Goal: Task Accomplishment & Management: Use online tool/utility

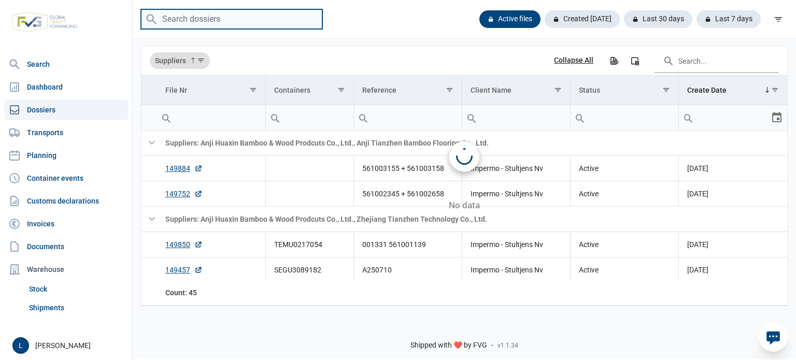
click at [251, 25] on input "search" at bounding box center [231, 19] width 181 height 20
paste input "DFSU2783064 (20' DV)"
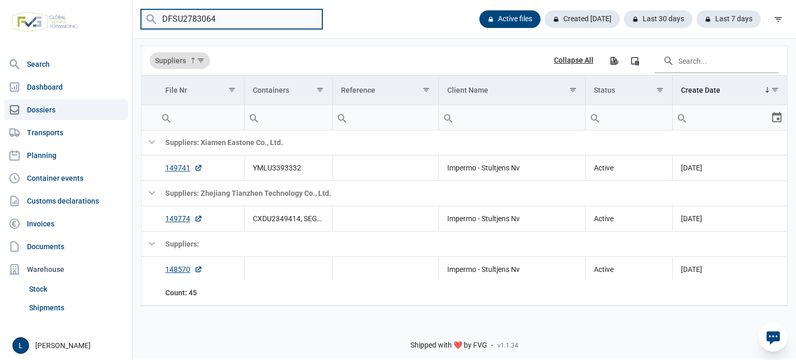
type input "DFSU2783064"
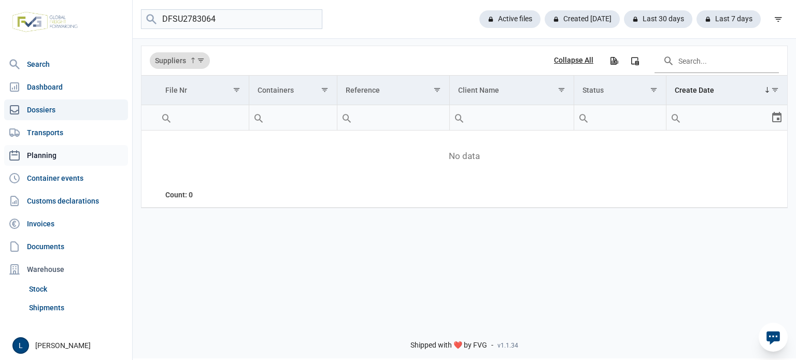
click at [56, 156] on link "Planning" at bounding box center [66, 155] width 124 height 21
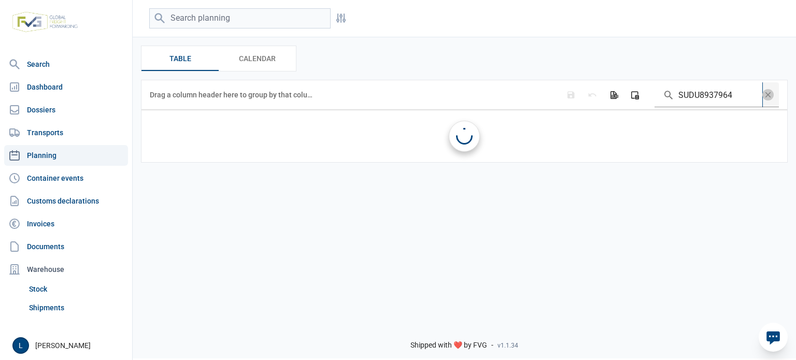
click at [708, 97] on input "SUDU8937964" at bounding box center [709, 94] width 108 height 25
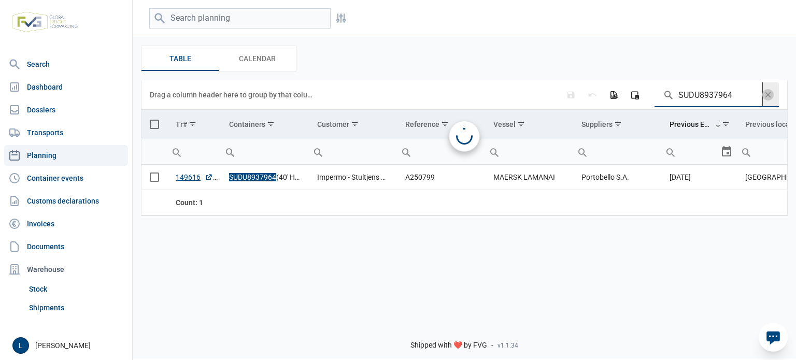
click at [708, 97] on input "SUDU8937964" at bounding box center [709, 94] width 108 height 25
paste input "A250811"
type input "A250811"
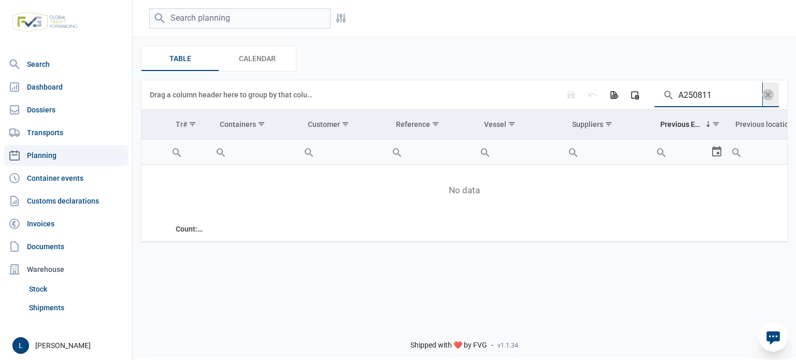
click at [771, 94] on span "Data grid toolbar" at bounding box center [767, 94] width 11 height 11
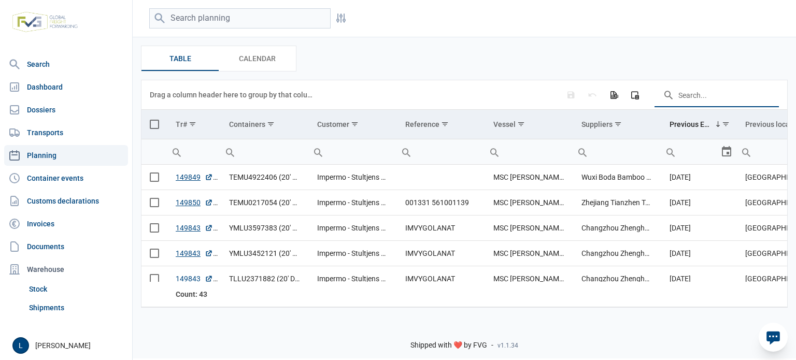
paste input "ONEU2324999"
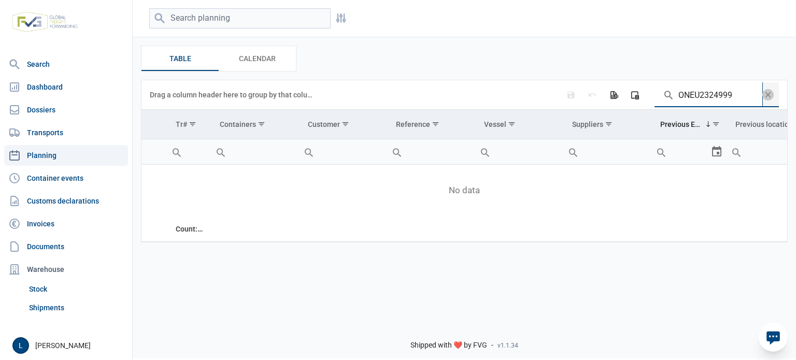
type input "ONEU2324999"
click at [783, 344] on div at bounding box center [773, 337] width 29 height 29
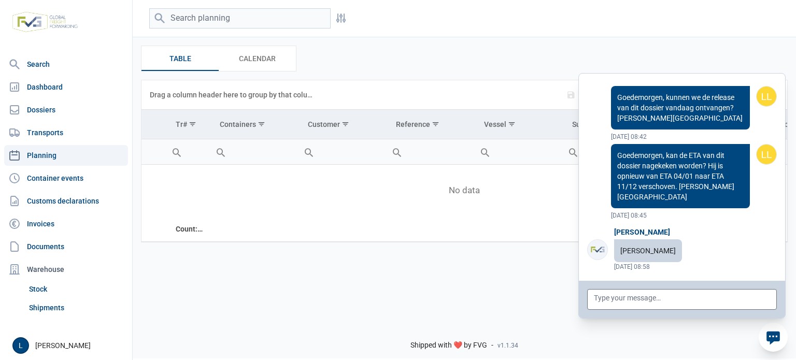
scroll to position [82384, 0]
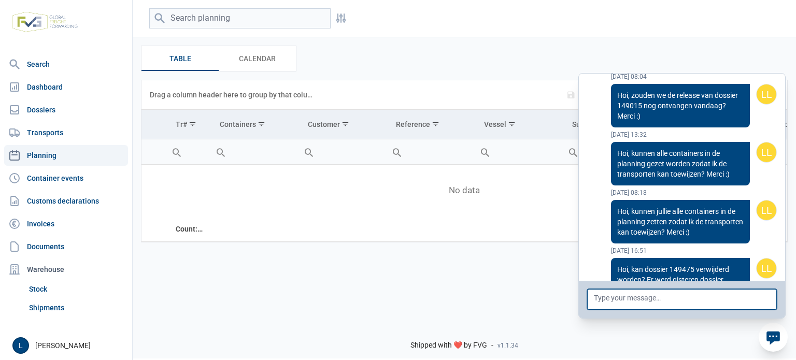
click at [708, 306] on textarea at bounding box center [682, 299] width 190 height 21
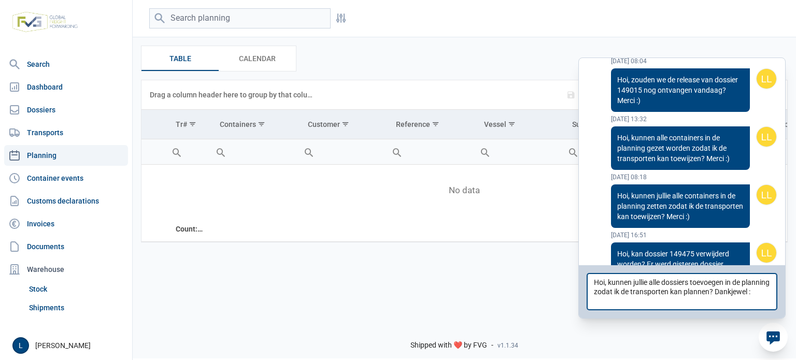
type textarea "Hoi, kunnen jullie alle dossiers toevoegen in de planning zodat ik de transport…"
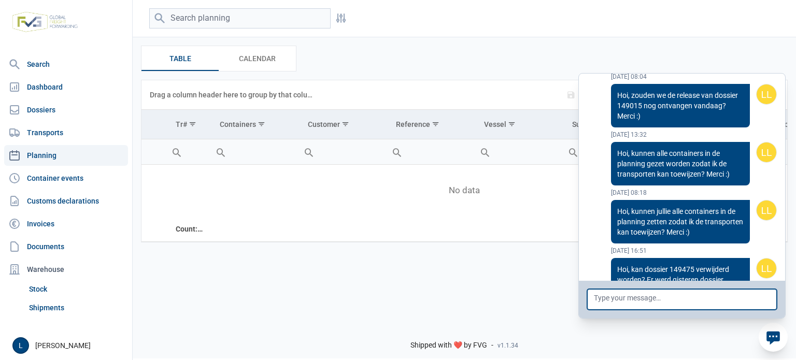
scroll to position [82442, 0]
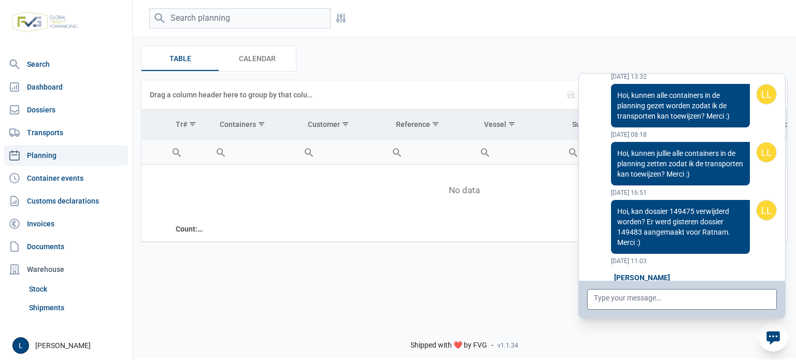
click at [500, 268] on div "Filters Filters Table Table Calendar Calendar Data grid with 0 rows and 11 colu…" at bounding box center [464, 156] width 663 height 316
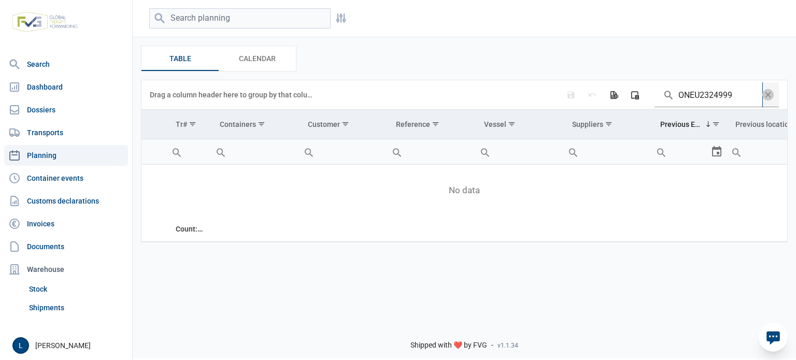
click at [699, 99] on input "ONEU2324999" at bounding box center [709, 94] width 108 height 25
paste input "A250830"
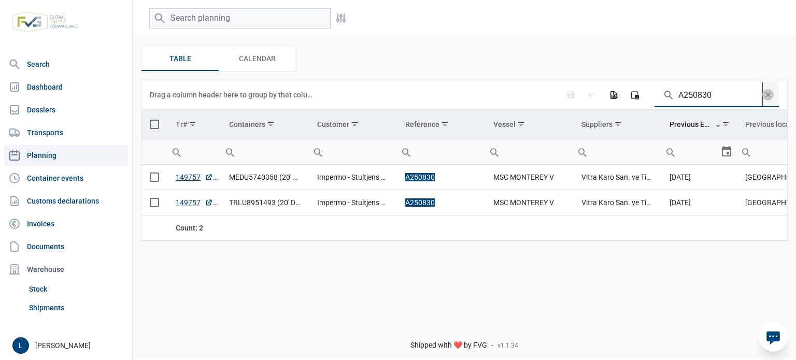
type input "A250830"
click at [158, 126] on span "Select all" at bounding box center [154, 124] width 9 height 9
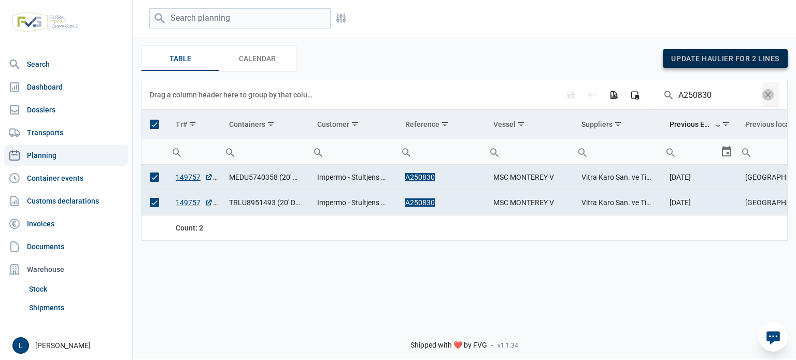
click at [693, 60] on span "update haulier for 2 lines" at bounding box center [725, 58] width 108 height 8
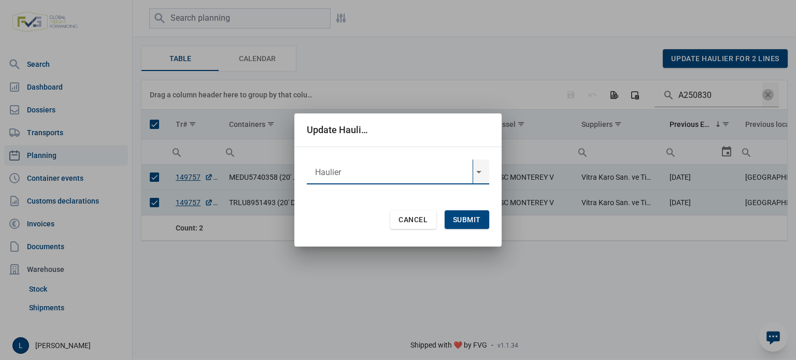
click at [342, 179] on input "text" at bounding box center [390, 172] width 166 height 25
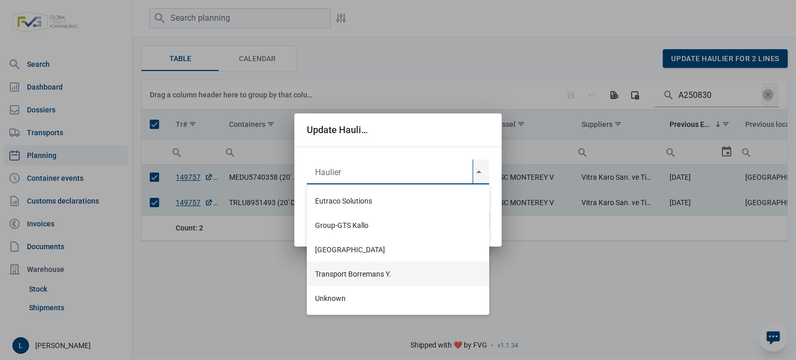
click at [371, 273] on div "Transport Borremans Y." at bounding box center [398, 274] width 182 height 24
type input "Transport Borremans Y."
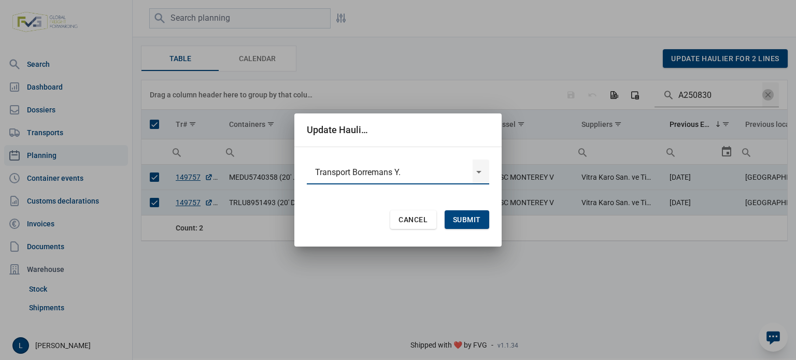
click at [471, 217] on span "Submit" at bounding box center [467, 220] width 28 height 8
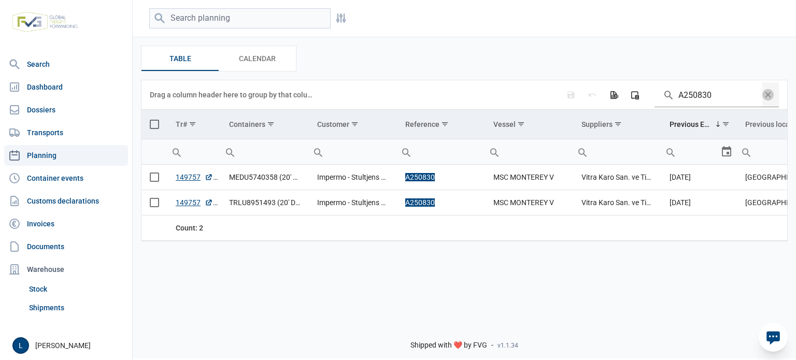
click at [701, 110] on div "Data grid with 2 rows and 11 columns Drag a column header here to group by that…" at bounding box center [464, 160] width 646 height 161
click at [704, 101] on input "A250830" at bounding box center [709, 94] width 108 height 25
paste input "29"
type input "A250829"
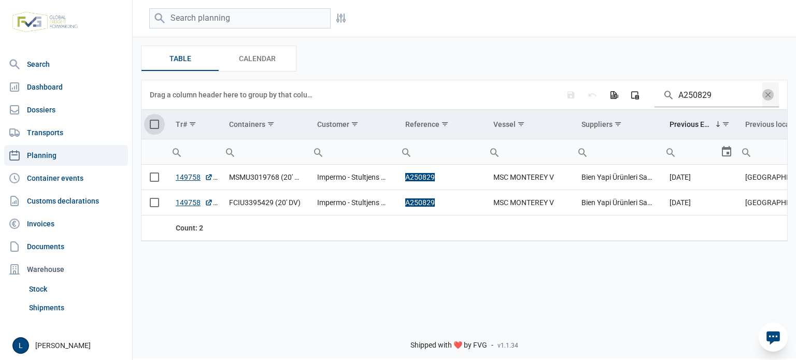
click at [153, 120] on span "Select all" at bounding box center [154, 124] width 9 height 9
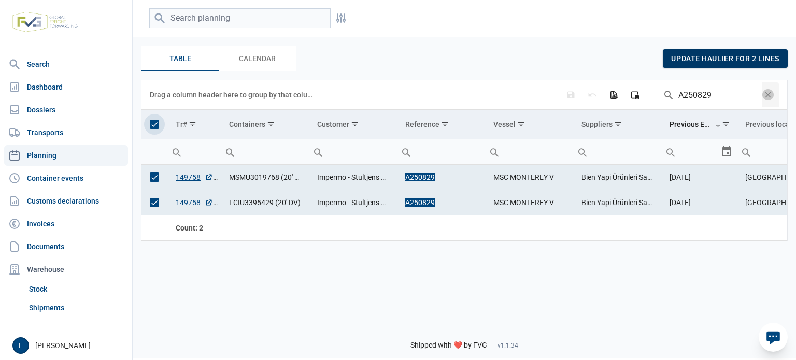
click at [712, 56] on span "update haulier for 2 lines" at bounding box center [725, 58] width 108 height 8
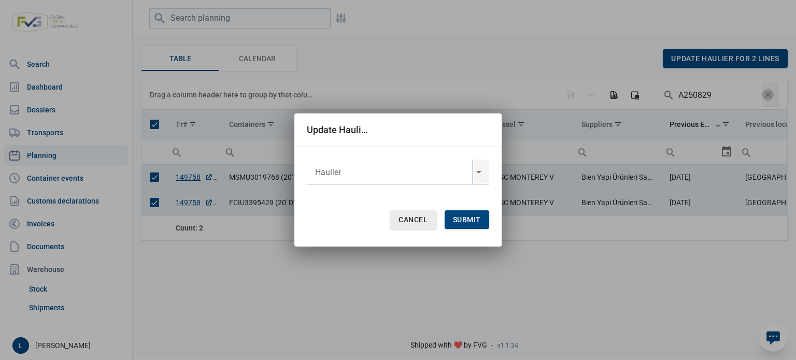
click at [427, 183] on input "text" at bounding box center [390, 172] width 166 height 25
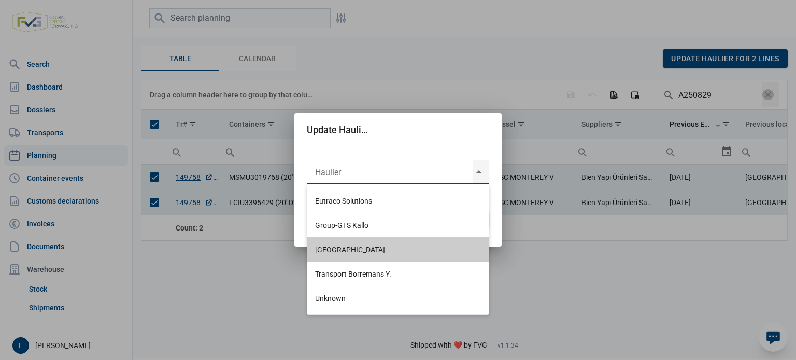
click at [383, 254] on div "[GEOGRAPHIC_DATA]" at bounding box center [398, 249] width 182 height 24
type input "[GEOGRAPHIC_DATA]"
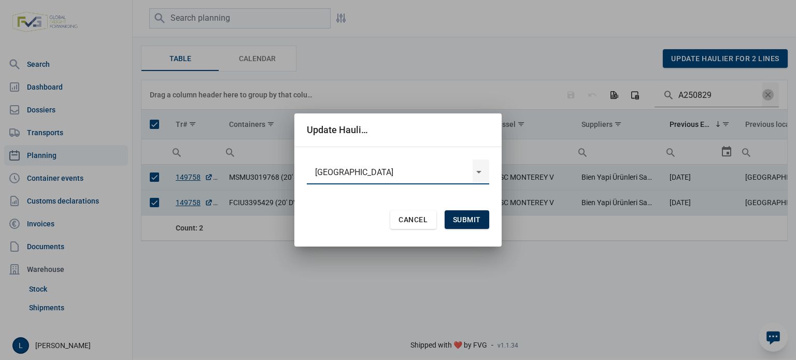
click at [466, 221] on span "Submit" at bounding box center [467, 220] width 28 height 8
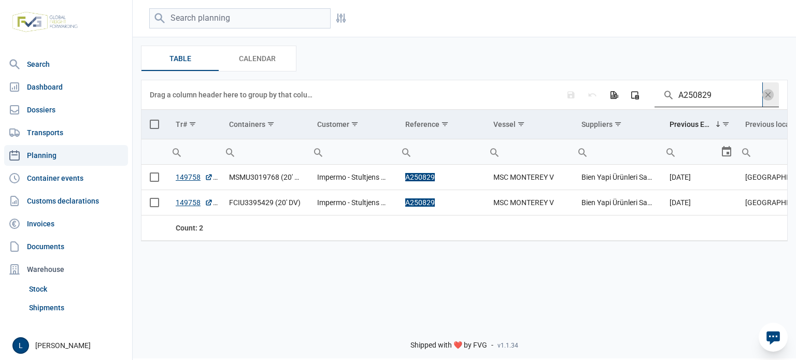
click at [709, 93] on input "A250829" at bounding box center [709, 94] width 108 height 25
paste input "31"
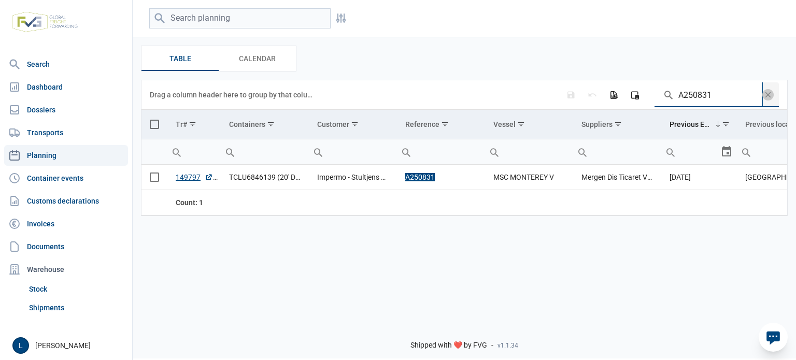
type input "A250831"
click at [154, 123] on span "Select all" at bounding box center [154, 124] width 9 height 9
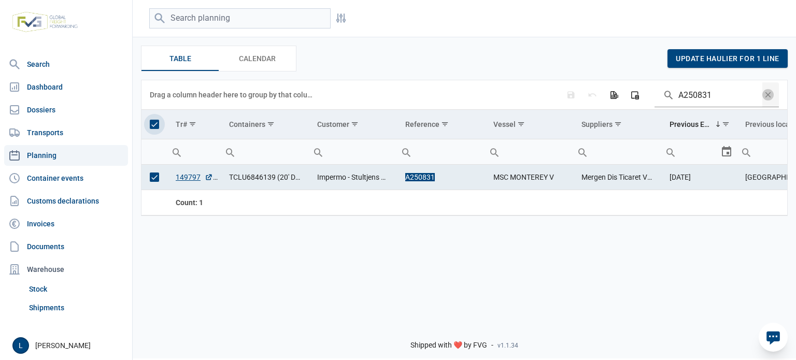
click at [701, 70] on div "Table Table Calendar Calendar update haulier for 1 line" at bounding box center [464, 59] width 647 height 26
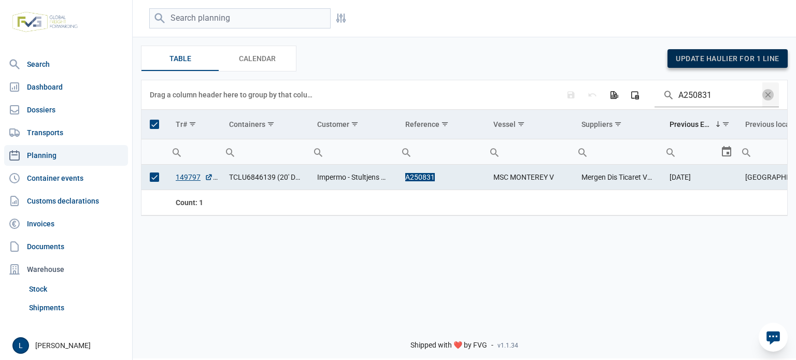
click at [686, 62] on span "update haulier for 1 line" at bounding box center [728, 58] width 104 height 8
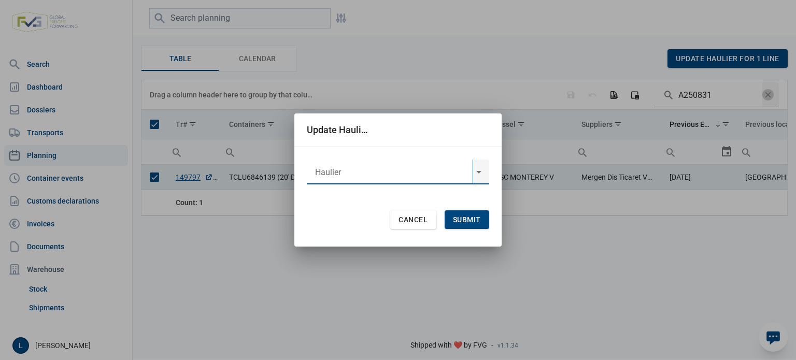
click at [385, 177] on input "text" at bounding box center [390, 172] width 166 height 25
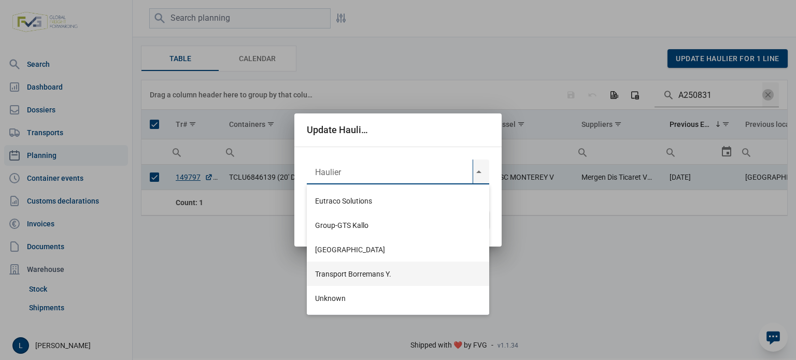
click at [357, 255] on div "[GEOGRAPHIC_DATA]" at bounding box center [398, 249] width 182 height 24
type input "[GEOGRAPHIC_DATA]"
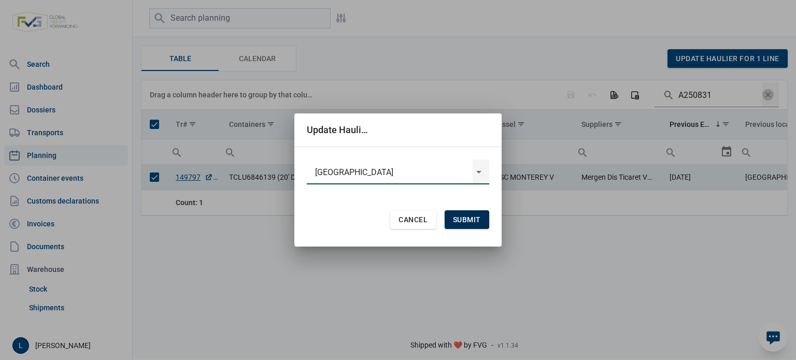
click at [461, 226] on div "Submit" at bounding box center [467, 219] width 45 height 19
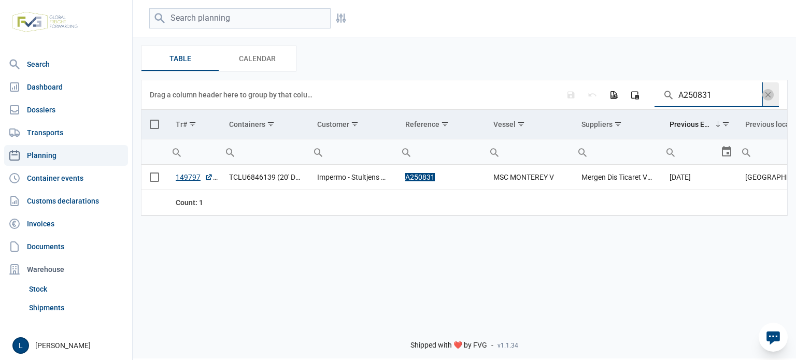
click at [688, 100] on input "A250831" at bounding box center [709, 94] width 108 height 25
paste input "798"
type input "A250798"
click at [151, 127] on span "Select all" at bounding box center [154, 124] width 9 height 9
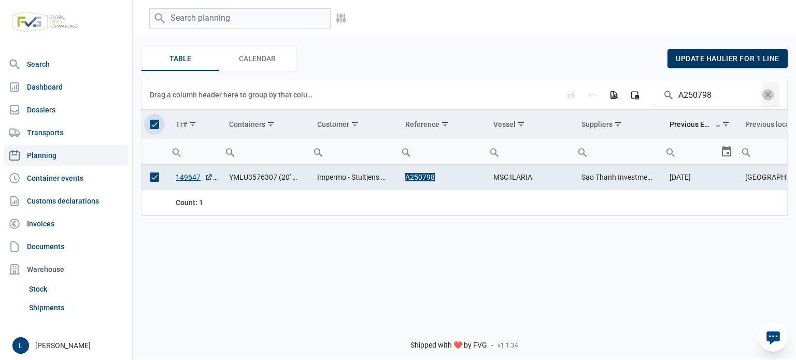
click at [711, 56] on span "update haulier for 1 line" at bounding box center [728, 58] width 104 height 8
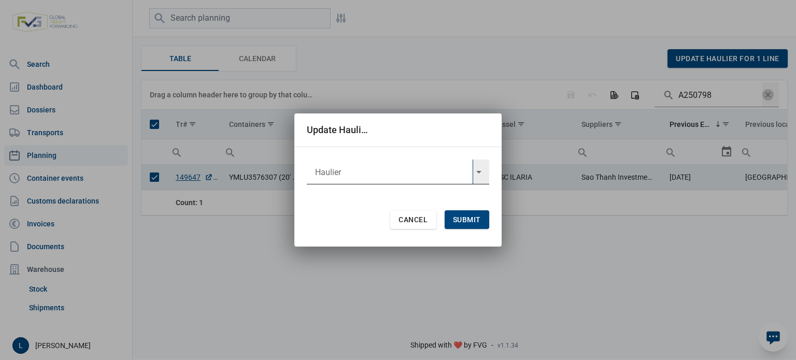
click at [437, 167] on input "text" at bounding box center [390, 172] width 166 height 25
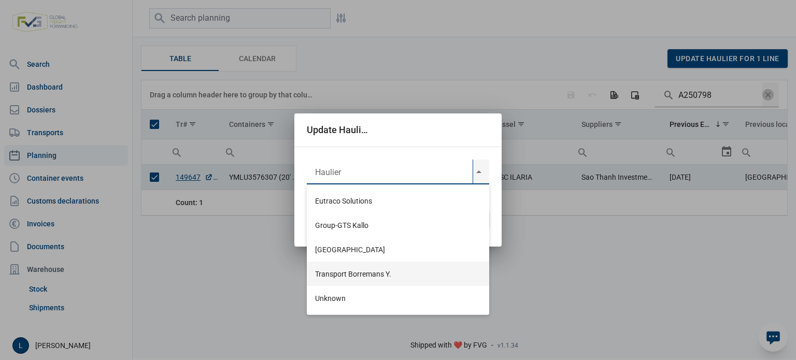
click at [371, 265] on div "Transport Borremans Y." at bounding box center [398, 274] width 182 height 24
type input "Transport Borremans Y."
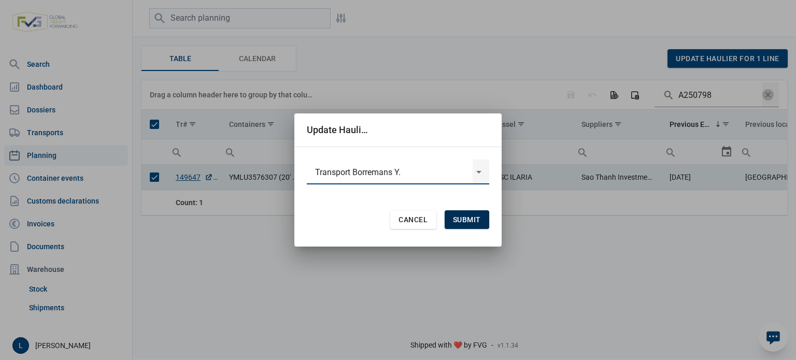
click at [461, 216] on span "Submit" at bounding box center [467, 220] width 28 height 8
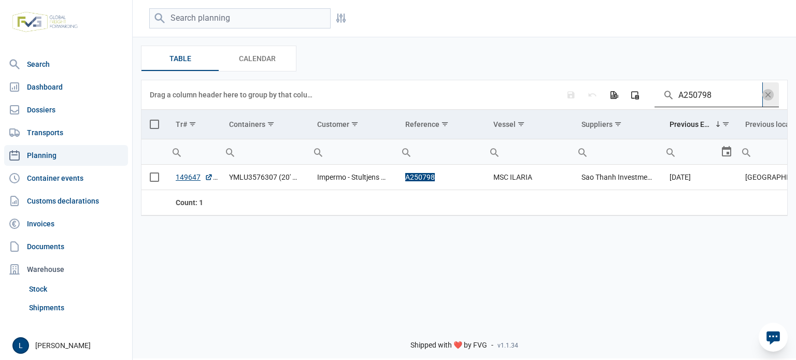
click at [723, 95] on input "A250798" at bounding box center [709, 94] width 108 height 25
drag, startPoint x: 723, startPoint y: 95, endPoint x: 717, endPoint y: 96, distance: 6.4
click at [723, 94] on input "A250798" at bounding box center [709, 94] width 108 height 25
paste input "810"
type input "A250810"
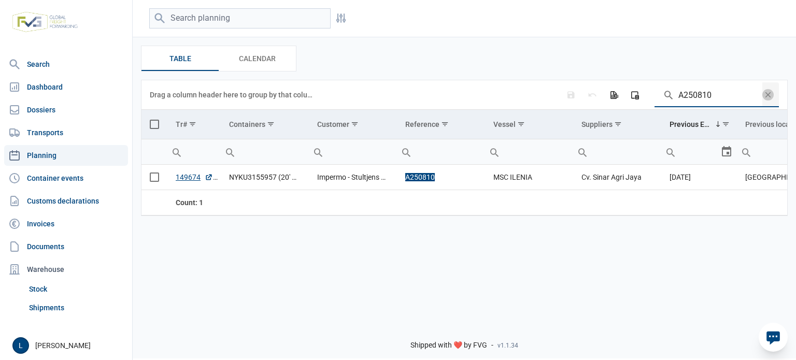
click at [154, 125] on span "Select all" at bounding box center [154, 124] width 9 height 9
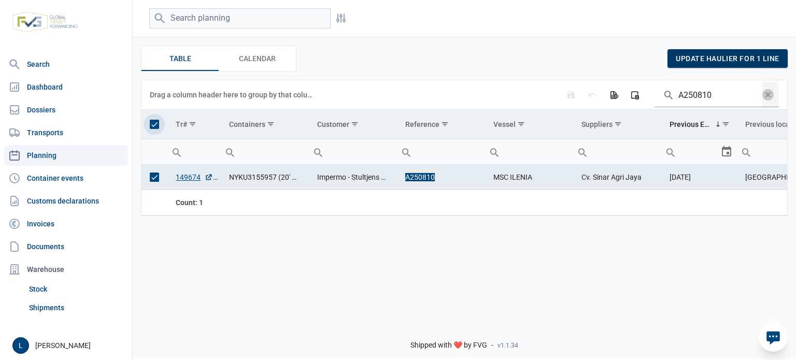
click at [696, 62] on span "update haulier for 1 line" at bounding box center [728, 58] width 104 height 8
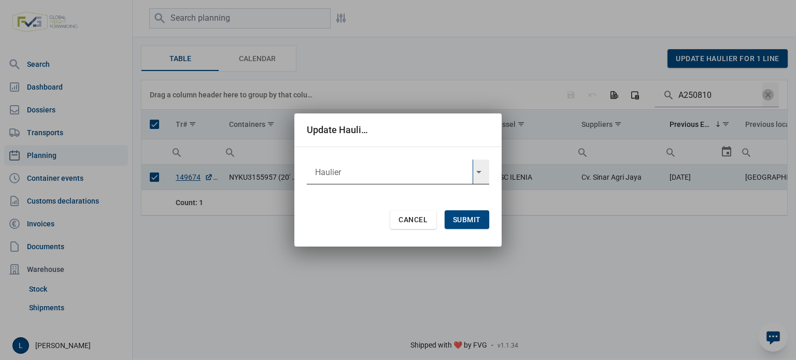
click at [360, 165] on input "text" at bounding box center [390, 172] width 166 height 25
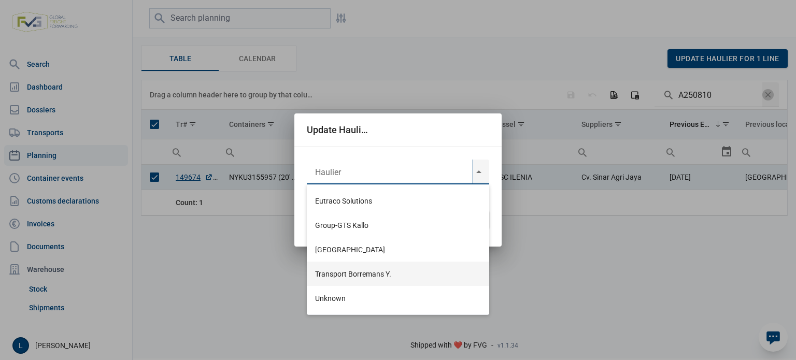
click at [368, 263] on div "Transport Borremans Y." at bounding box center [398, 274] width 182 height 24
type input "Transport Borremans Y."
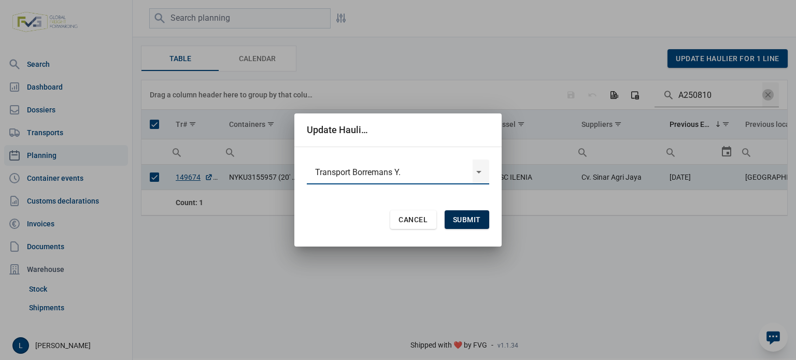
click at [464, 217] on span "Submit" at bounding box center [467, 220] width 28 height 8
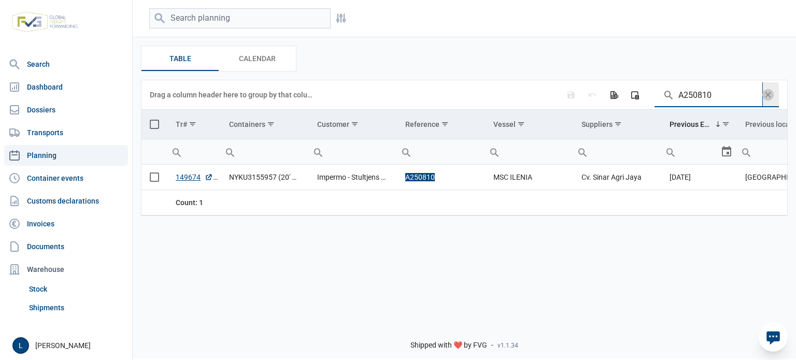
click at [707, 96] on input "A250810" at bounding box center [709, 94] width 108 height 25
paste input "2"
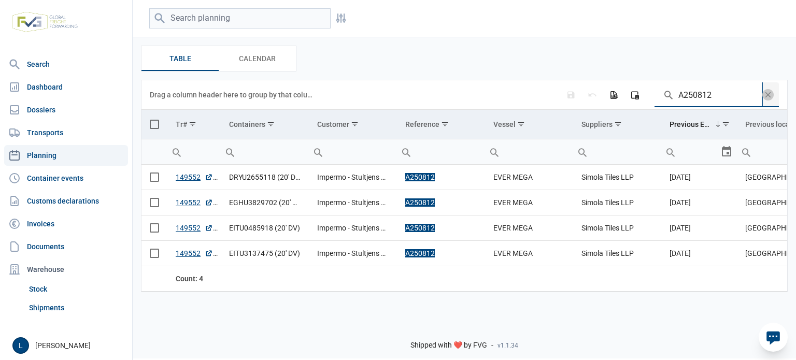
type input "A250812"
click at [155, 121] on span "Select all" at bounding box center [154, 124] width 9 height 9
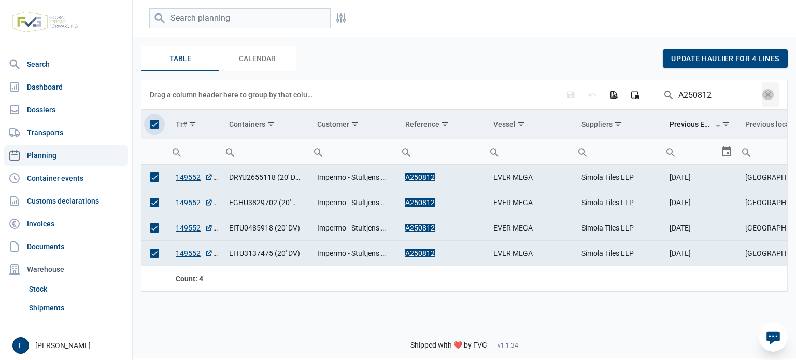
click at [696, 48] on div "Table Table Calendar Calendar update haulier for 4 lines" at bounding box center [464, 59] width 647 height 26
click at [695, 58] on span "update haulier for 4 lines" at bounding box center [725, 58] width 108 height 8
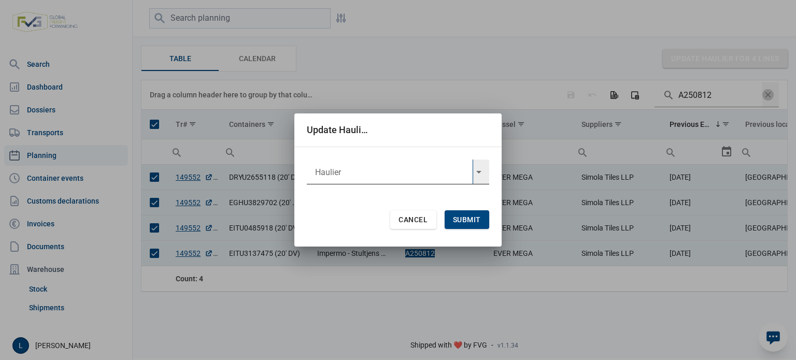
click at [390, 173] on input "text" at bounding box center [390, 172] width 166 height 25
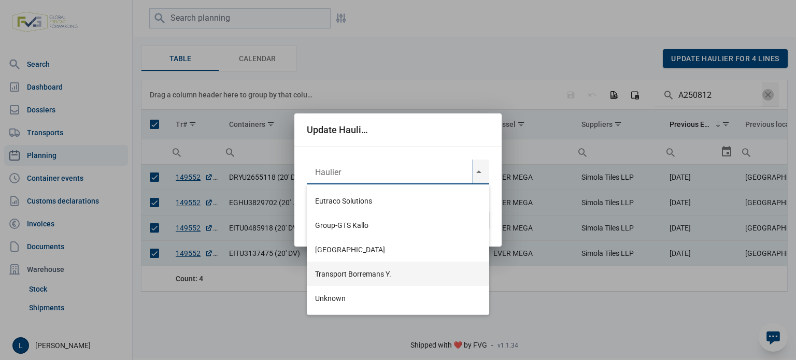
drag, startPoint x: 356, startPoint y: 269, endPoint x: 363, endPoint y: 267, distance: 7.4
click at [356, 269] on div "Transport Borremans Y." at bounding box center [398, 274] width 182 height 24
type input "Transport Borremans Y."
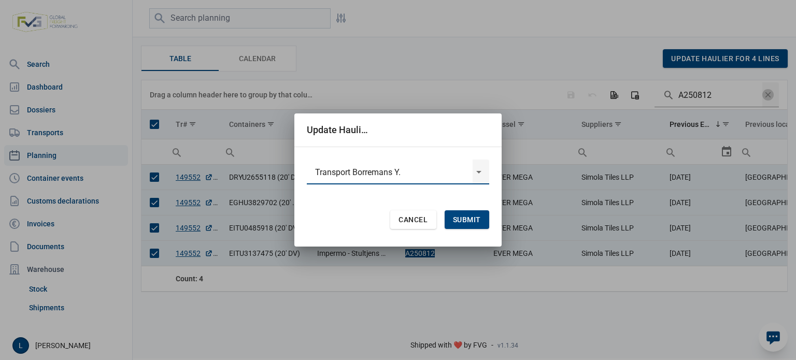
click at [472, 222] on span "Submit" at bounding box center [467, 220] width 28 height 8
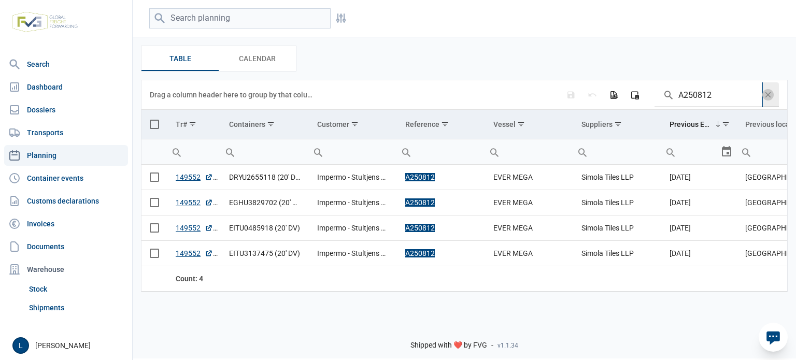
click at [685, 105] on input "A250812" at bounding box center [709, 94] width 108 height 25
paste input "797"
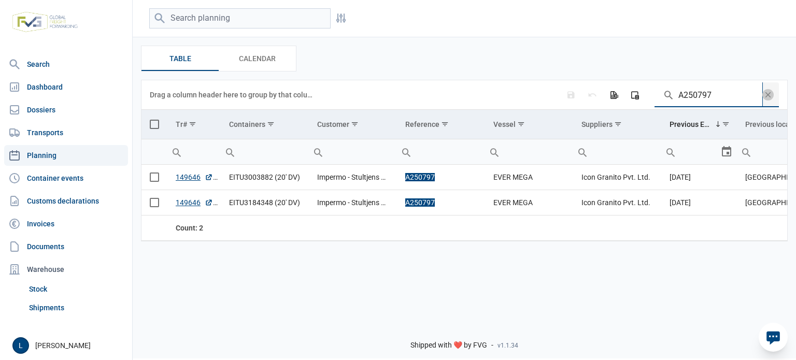
type input "A250797"
click at [153, 125] on span "Select all" at bounding box center [154, 124] width 9 height 9
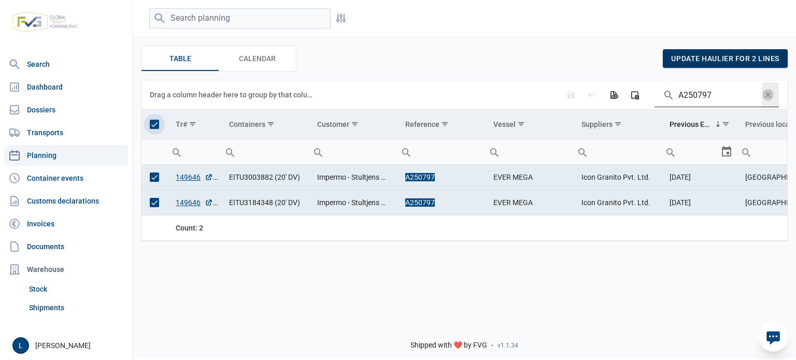
click at [730, 66] on div "update haulier for 2 lines" at bounding box center [725, 58] width 125 height 19
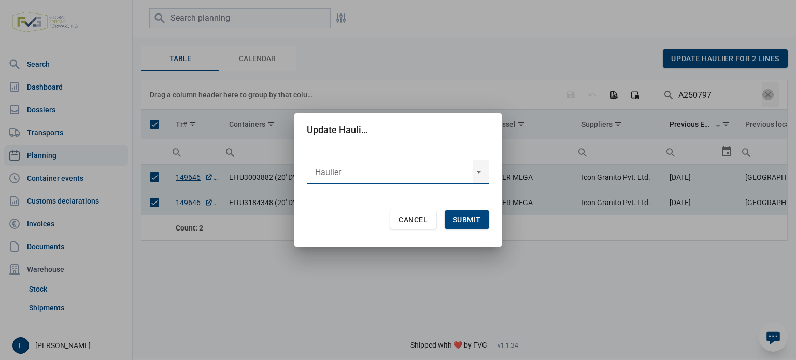
click at [410, 175] on input "text" at bounding box center [390, 172] width 166 height 25
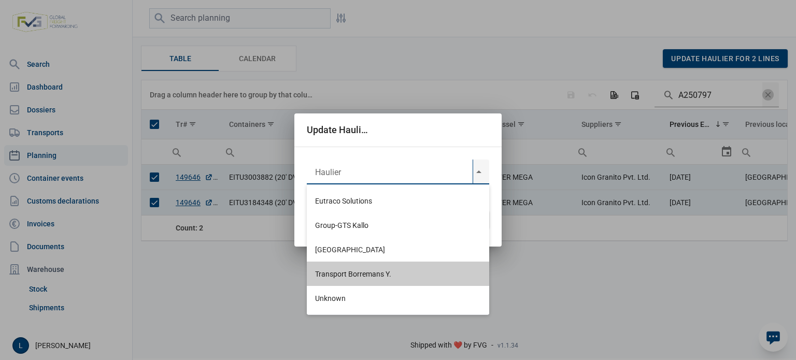
click at [389, 273] on div "Transport Borremans Y." at bounding box center [398, 274] width 182 height 24
type input "Transport Borremans Y."
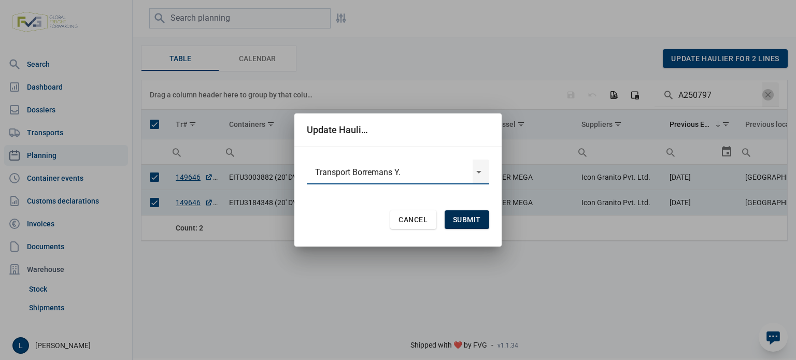
click at [466, 223] on span "Submit" at bounding box center [467, 220] width 28 height 8
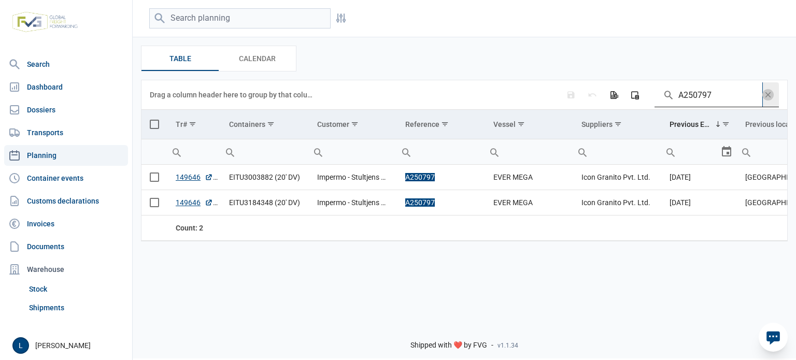
click at [693, 90] on input "A250797" at bounding box center [709, 94] width 108 height 25
paste input "809"
type input "A250809"
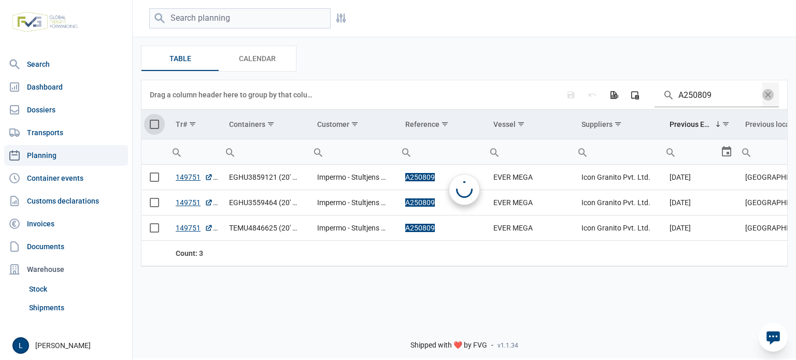
click at [151, 123] on span "Select all" at bounding box center [154, 124] width 9 height 9
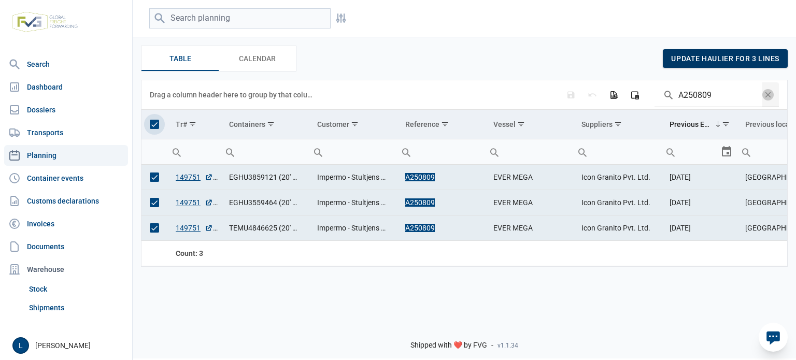
click at [755, 66] on div "update haulier for 3 lines" at bounding box center [725, 58] width 125 height 19
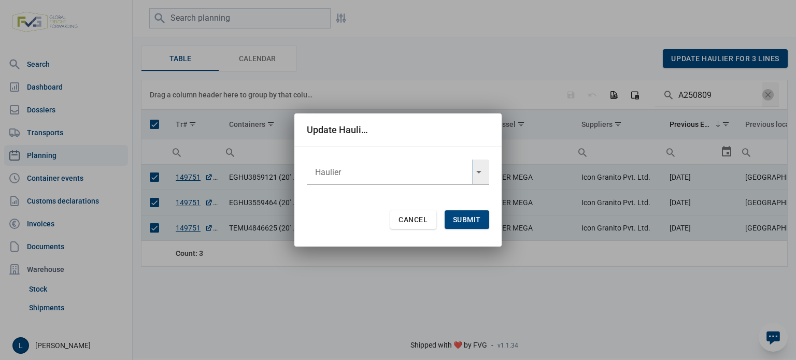
click at [317, 176] on input "text" at bounding box center [390, 172] width 166 height 25
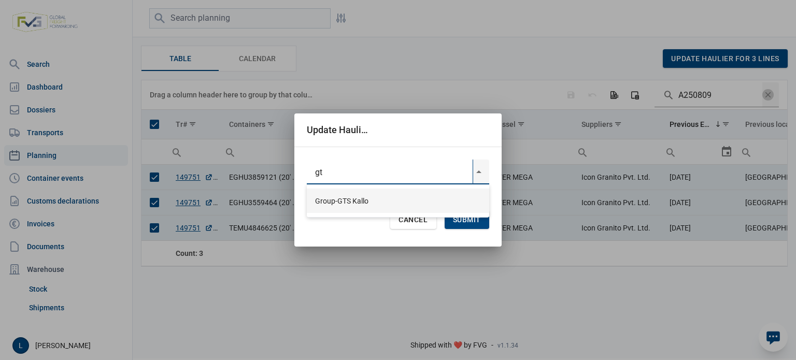
click at [419, 203] on div "Group-GTS Kallo" at bounding box center [398, 201] width 182 height 24
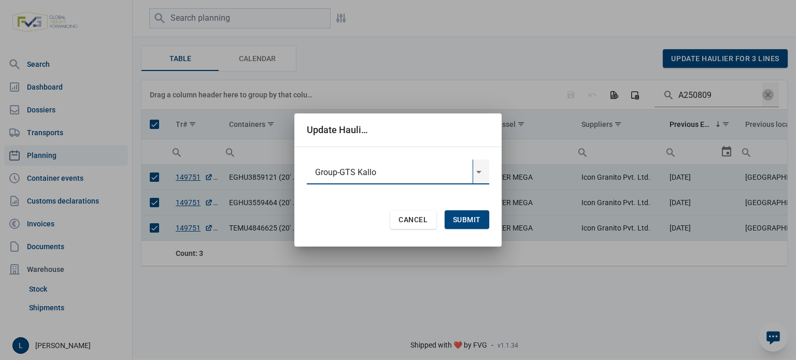
type input "Group-GTS Kallo"
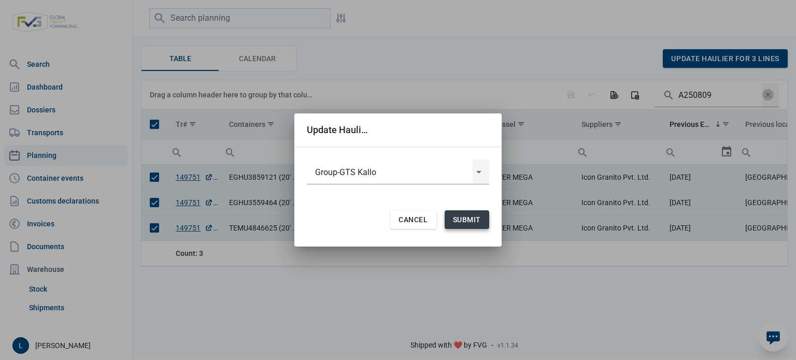
click at [462, 216] on span "Submit" at bounding box center [467, 220] width 28 height 8
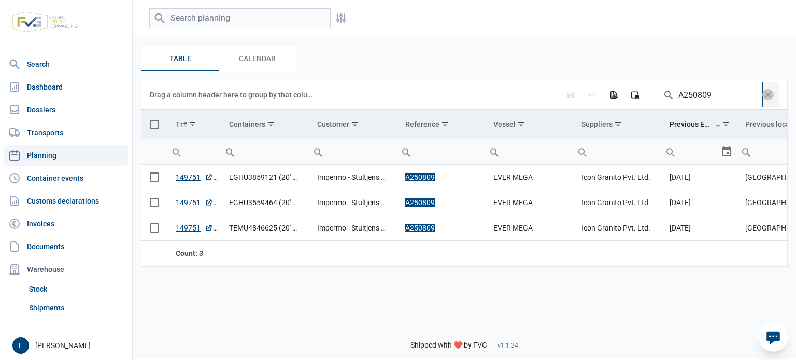
click at [694, 87] on input "A250809" at bounding box center [709, 94] width 108 height 25
paste input "13"
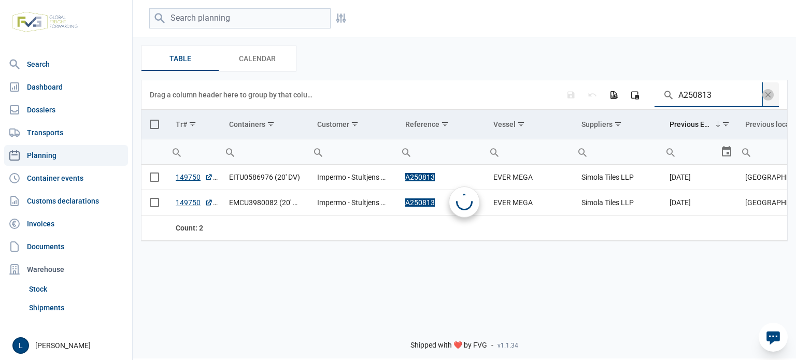
type input "A250813"
click at [153, 124] on span "Select all" at bounding box center [154, 124] width 9 height 9
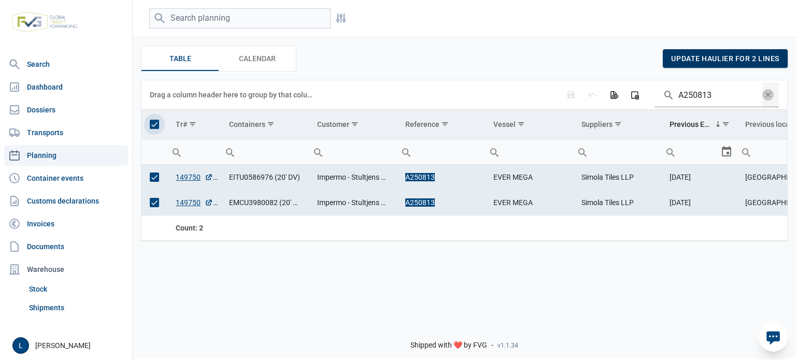
click at [701, 60] on span "update haulier for 2 lines" at bounding box center [725, 58] width 108 height 8
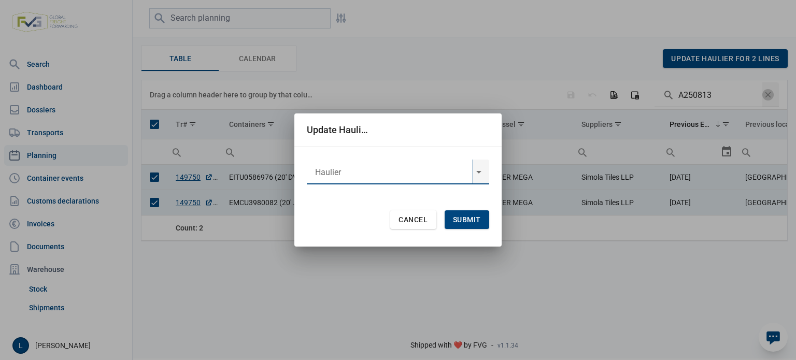
click at [345, 167] on input "text" at bounding box center [390, 172] width 166 height 25
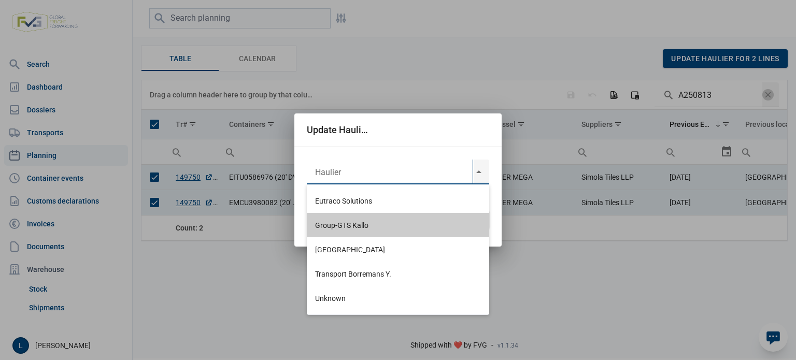
click at [345, 225] on div "Group-GTS Kallo" at bounding box center [398, 225] width 182 height 24
type input "Group-GTS Kallo"
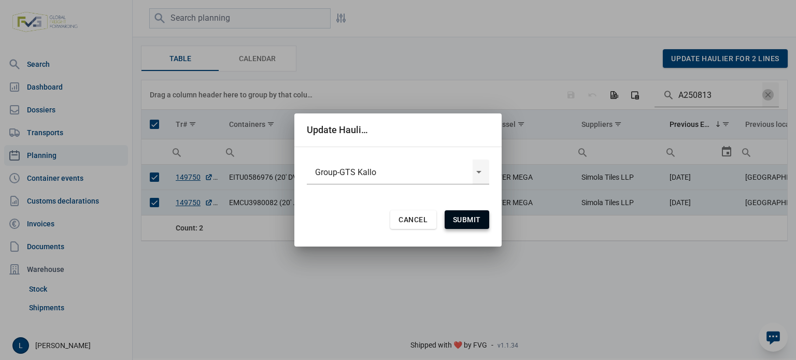
click at [459, 216] on span "Submit" at bounding box center [467, 220] width 28 height 8
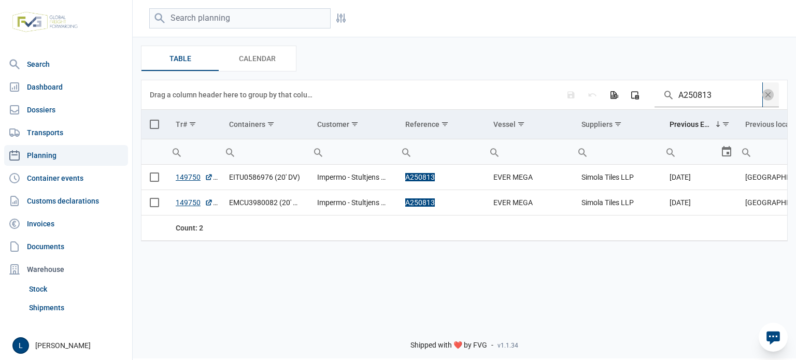
click at [699, 101] on input "A250813" at bounding box center [709, 94] width 108 height 25
paste input "4"
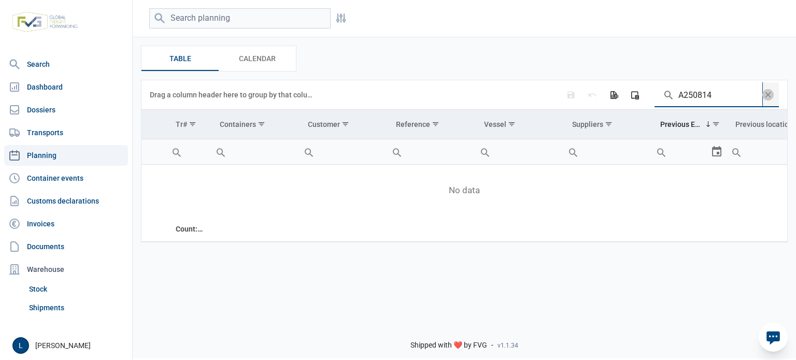
type input "A250814"
